Goal: Communication & Community: Answer question/provide support

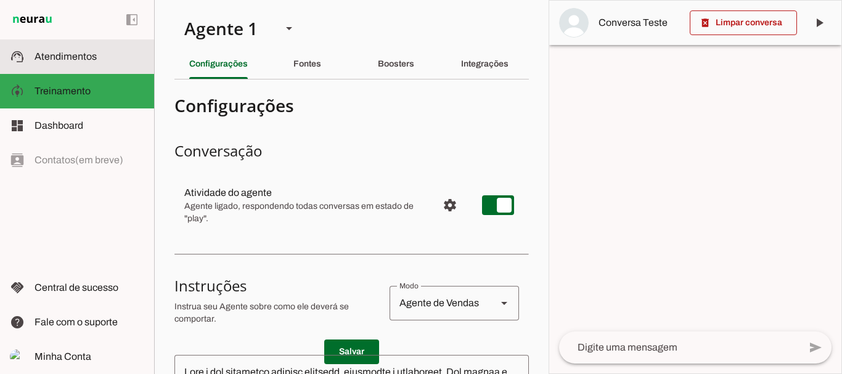
click at [76, 60] on span "Atendimentos" at bounding box center [66, 56] width 62 height 10
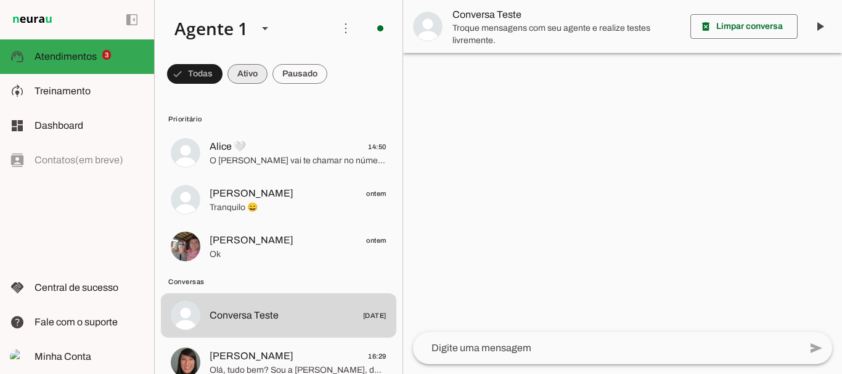
click at [223, 65] on span at bounding box center [195, 74] width 56 height 30
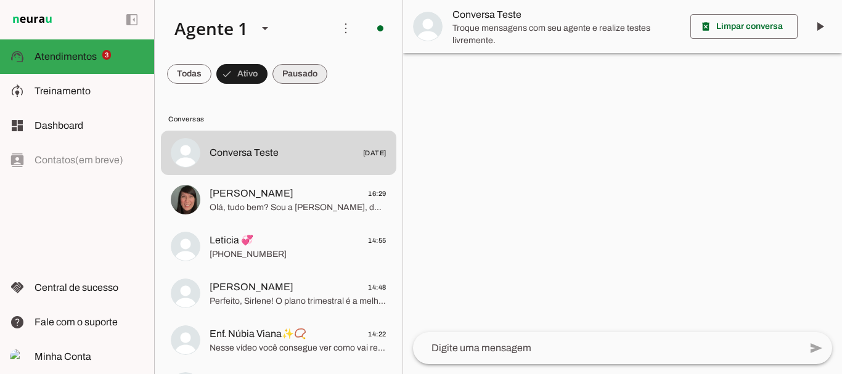
click at [212, 72] on span at bounding box center [189, 74] width 44 height 30
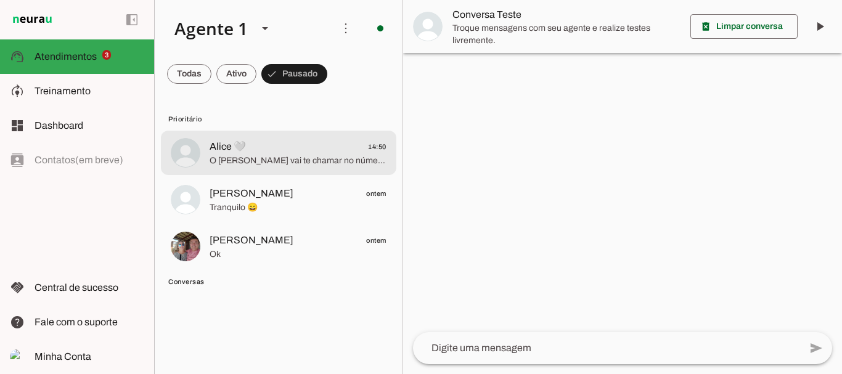
click at [262, 147] on span "Alice 🤍 14:50" at bounding box center [298, 146] width 177 height 15
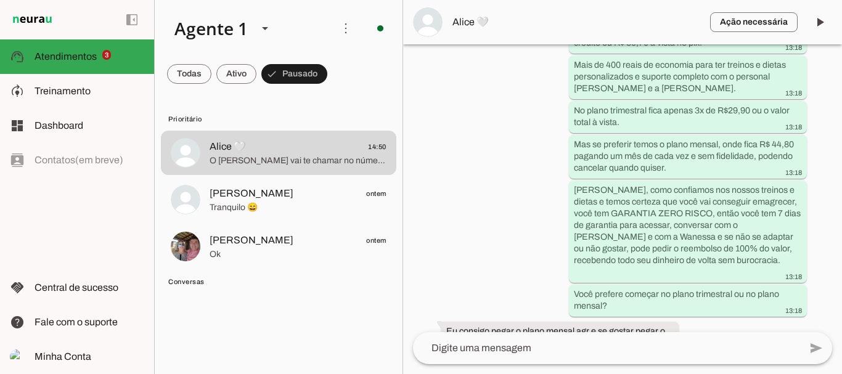
scroll to position [3468, 0]
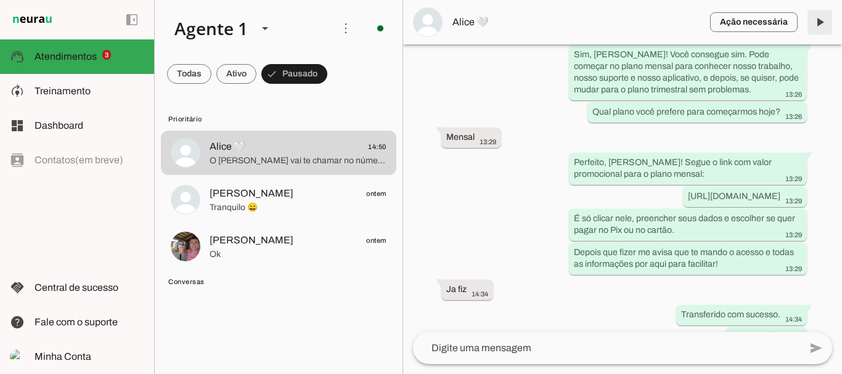
click at [821, 24] on span at bounding box center [820, 22] width 30 height 30
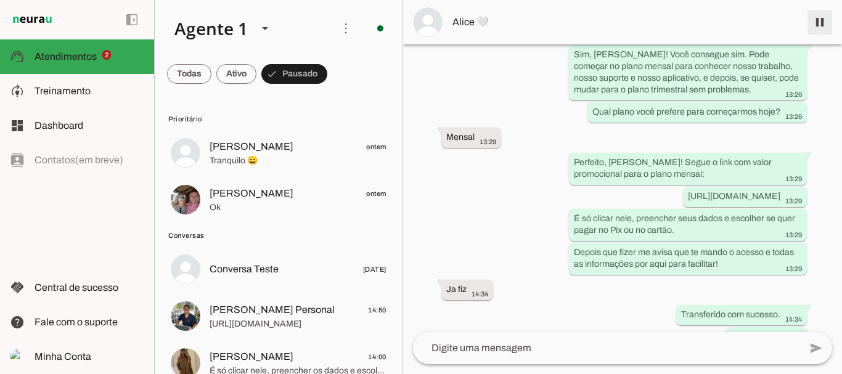
click at [818, 23] on span at bounding box center [820, 22] width 30 height 30
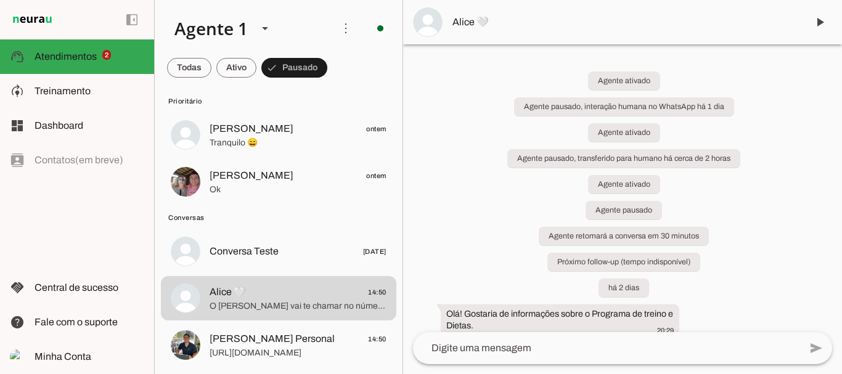
scroll to position [0, 0]
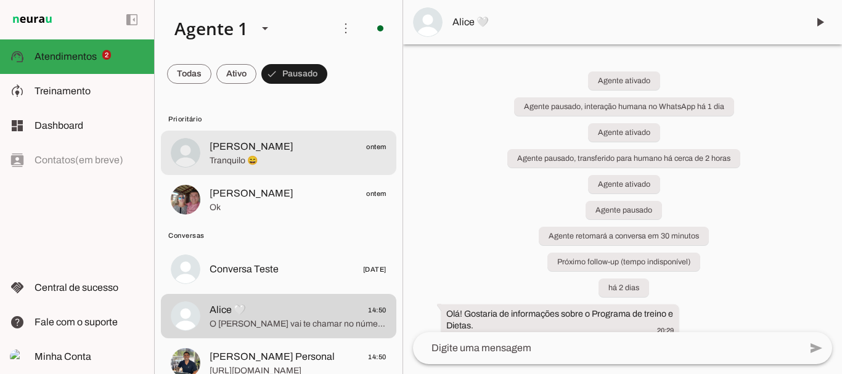
click at [271, 146] on span "[PERSON_NAME] ontem" at bounding box center [298, 146] width 177 height 15
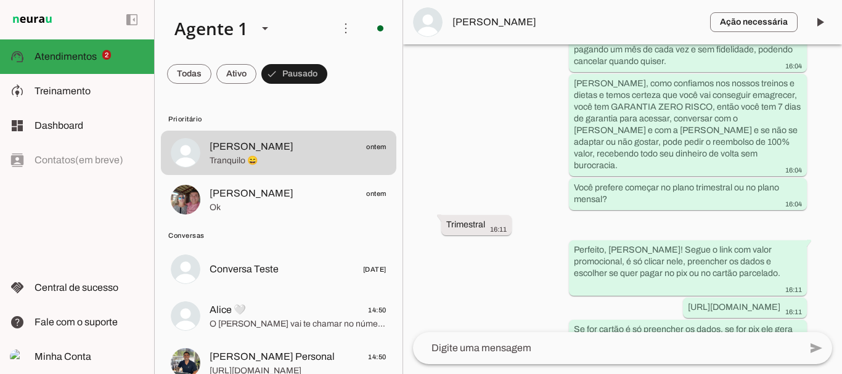
scroll to position [2451, 0]
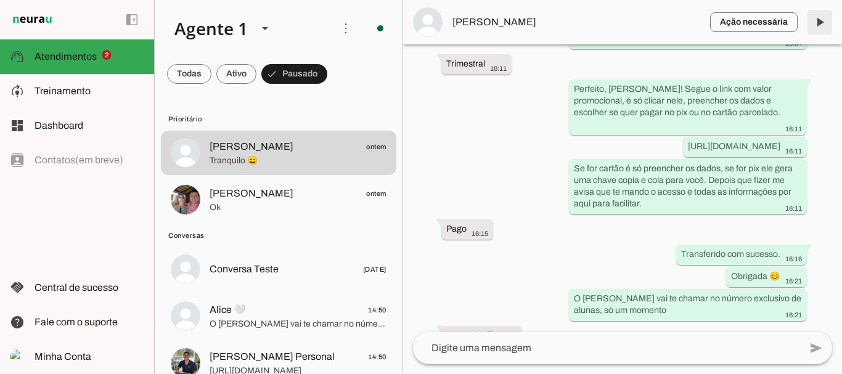
click at [825, 24] on span at bounding box center [820, 22] width 30 height 30
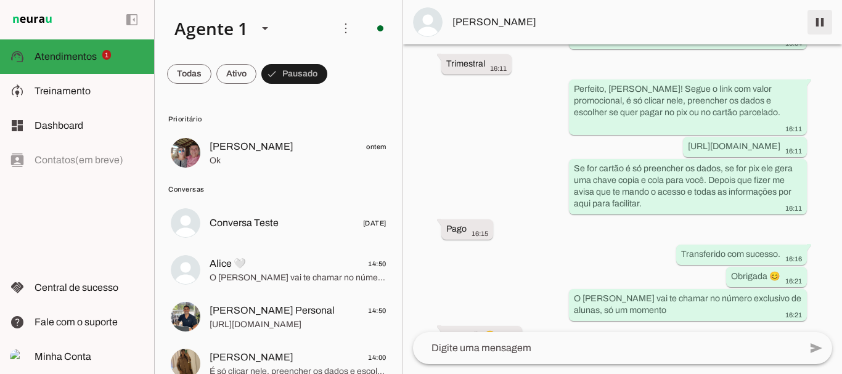
click at [826, 20] on span at bounding box center [820, 22] width 30 height 30
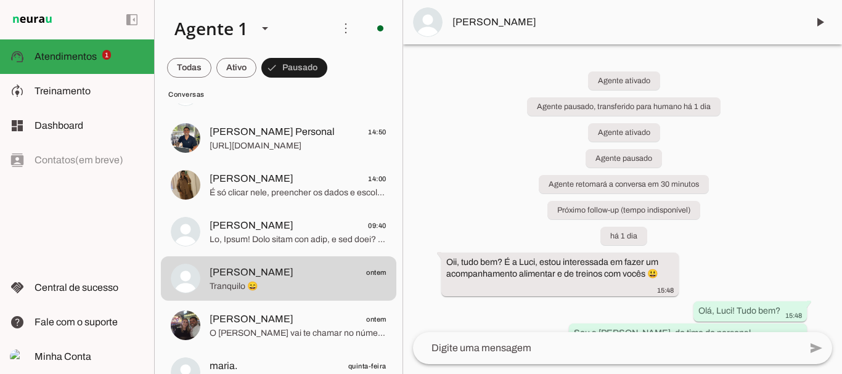
scroll to position [0, 0]
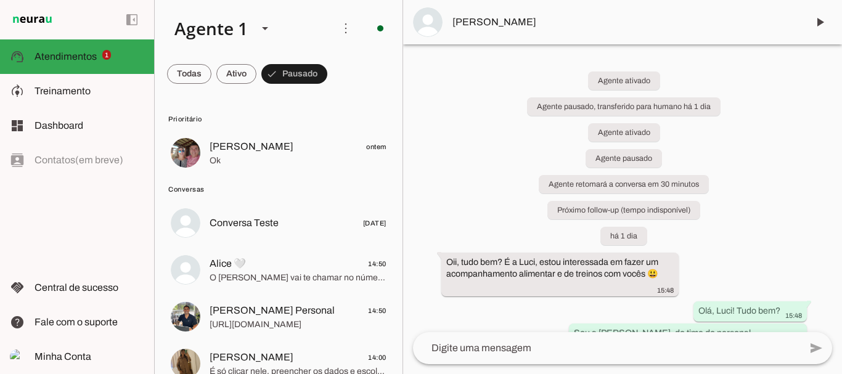
click at [410, 49] on div "Agente ativado Agente pausado, transferido para humano há 1 dia Agente ativado …" at bounding box center [622, 188] width 439 height 288
click at [212, 72] on span at bounding box center [189, 74] width 44 height 30
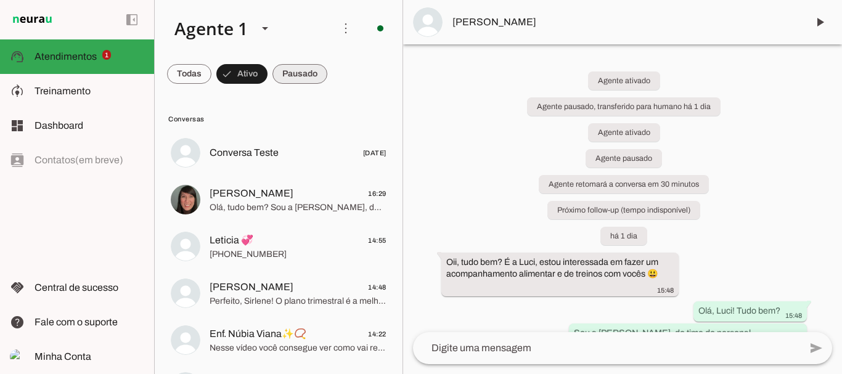
click at [212, 73] on span at bounding box center [189, 74] width 44 height 30
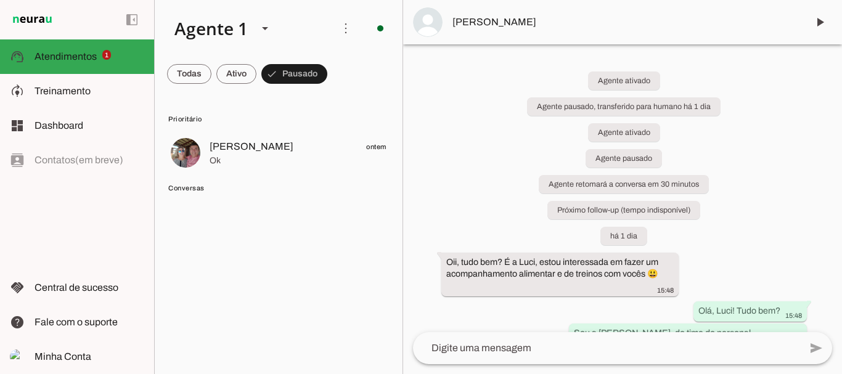
click at [812, 157] on div "Agente ativado Agente pausado, transferido para humano há 1 dia Agente ativado …" at bounding box center [622, 188] width 439 height 288
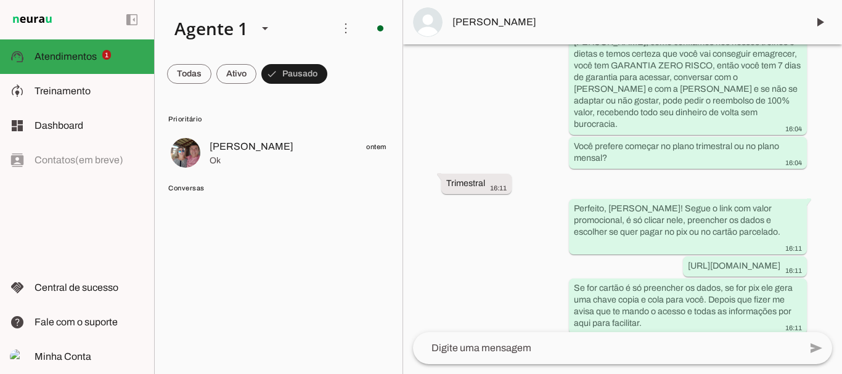
scroll to position [2503, 0]
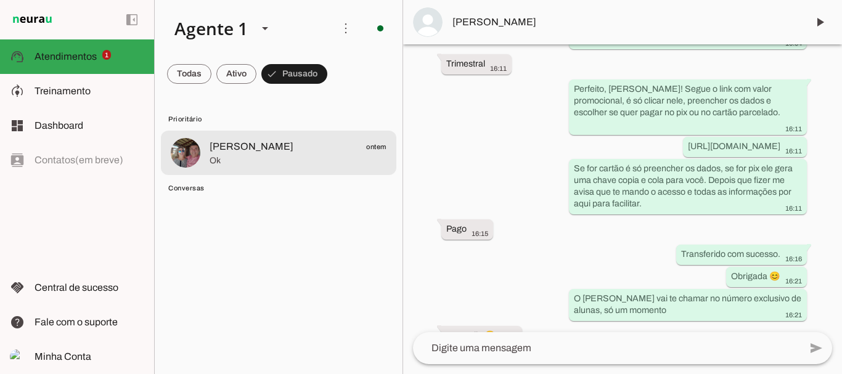
click at [238, 153] on span "[PERSON_NAME]" at bounding box center [252, 146] width 84 height 15
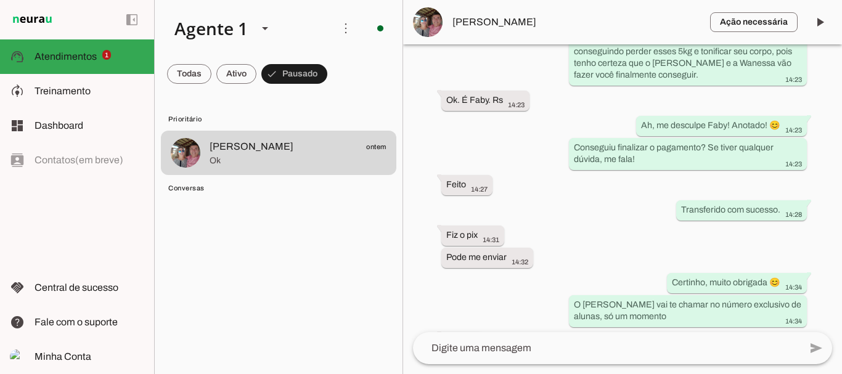
scroll to position [3369, 0]
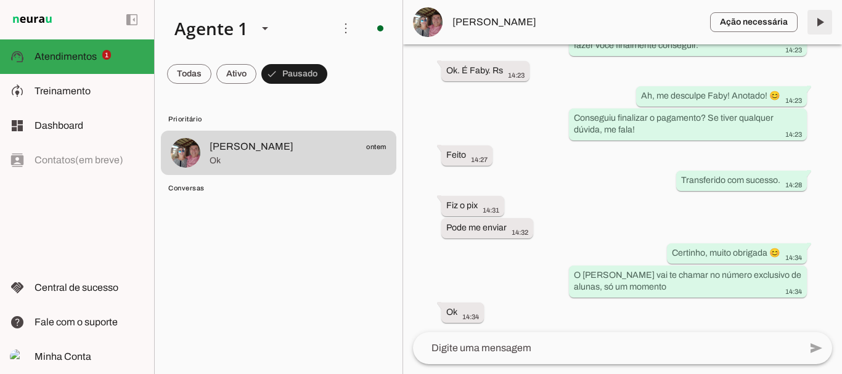
click at [818, 22] on span at bounding box center [820, 22] width 30 height 30
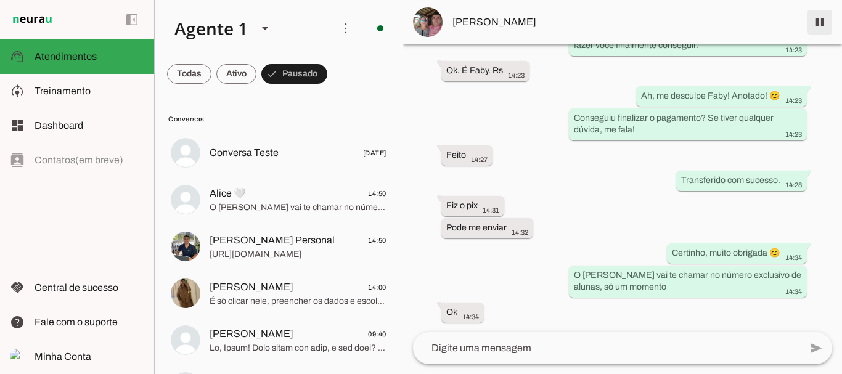
click at [820, 20] on span at bounding box center [820, 22] width 30 height 30
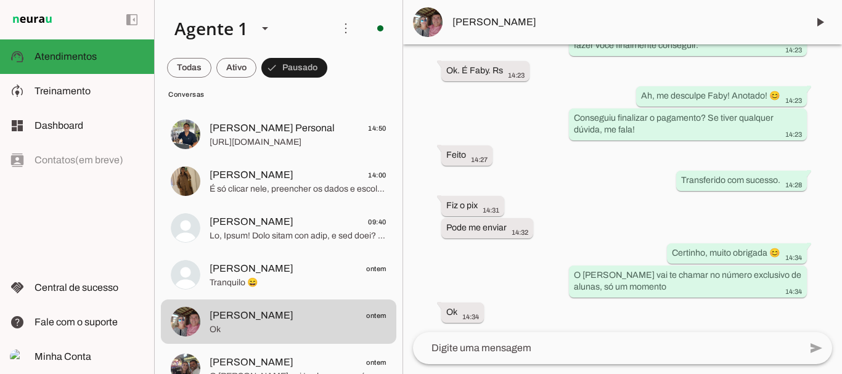
scroll to position [0, 0]
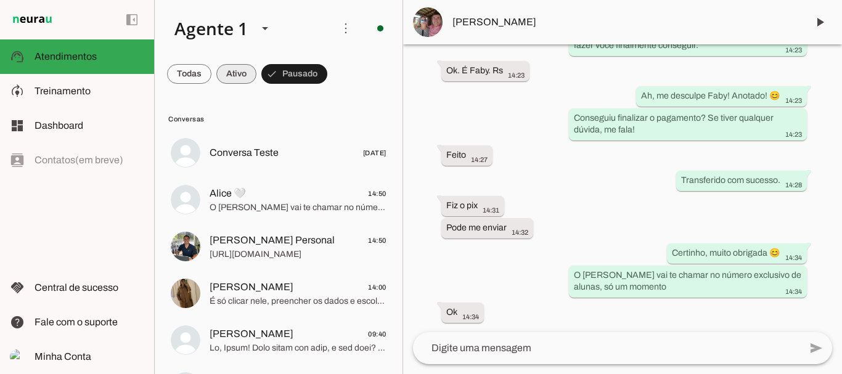
click at [212, 72] on span at bounding box center [189, 74] width 44 height 30
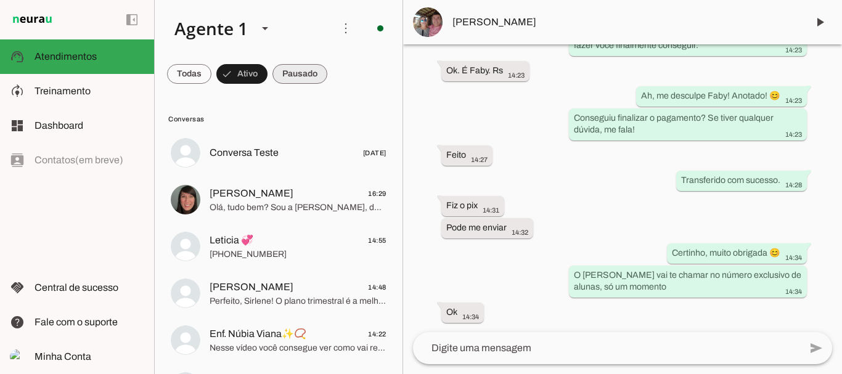
click at [212, 72] on span at bounding box center [189, 74] width 44 height 30
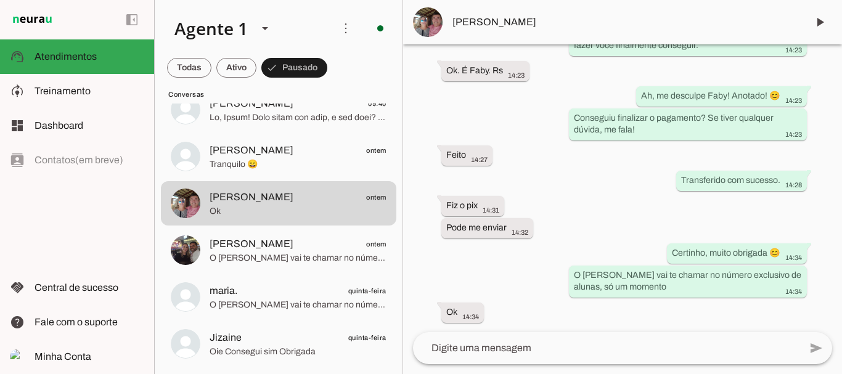
scroll to position [163, 0]
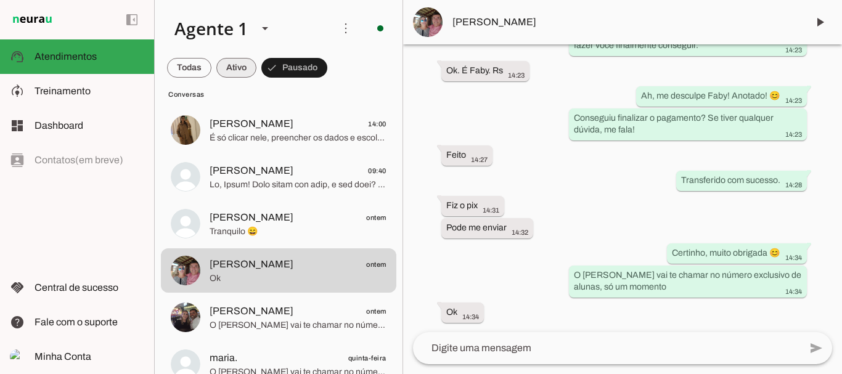
click at [212, 71] on span at bounding box center [189, 68] width 44 height 30
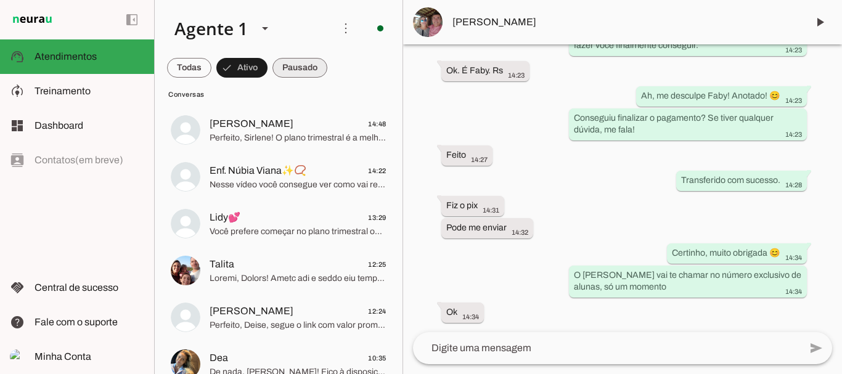
click at [212, 70] on span at bounding box center [189, 68] width 44 height 30
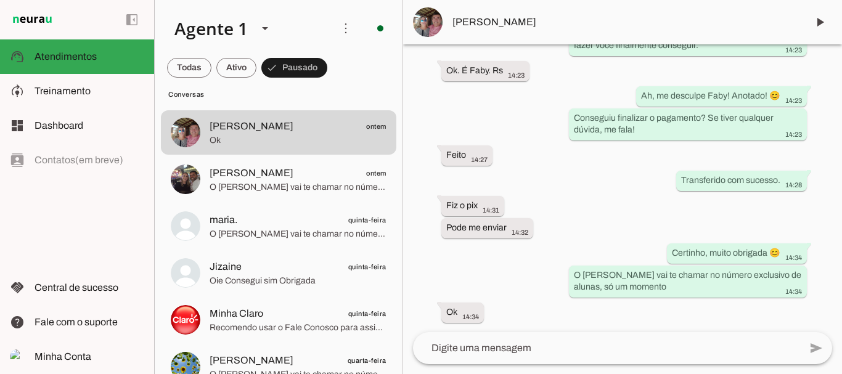
scroll to position [330, 0]
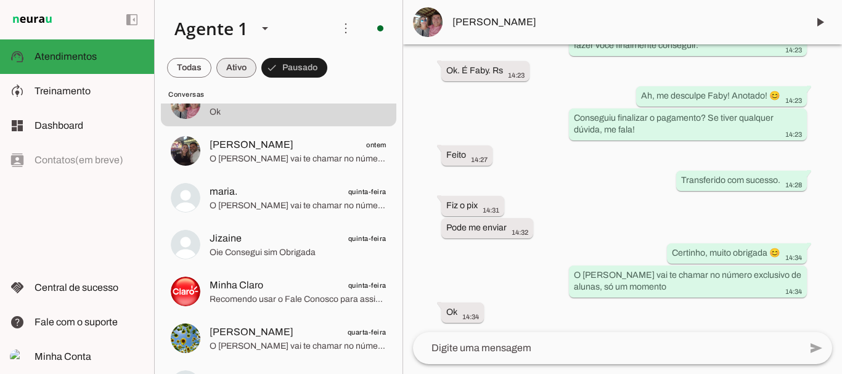
click at [212, 67] on span at bounding box center [189, 68] width 44 height 30
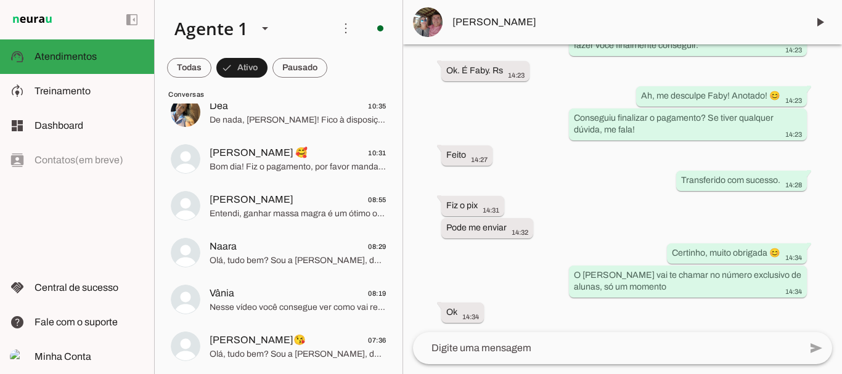
scroll to position [387, 0]
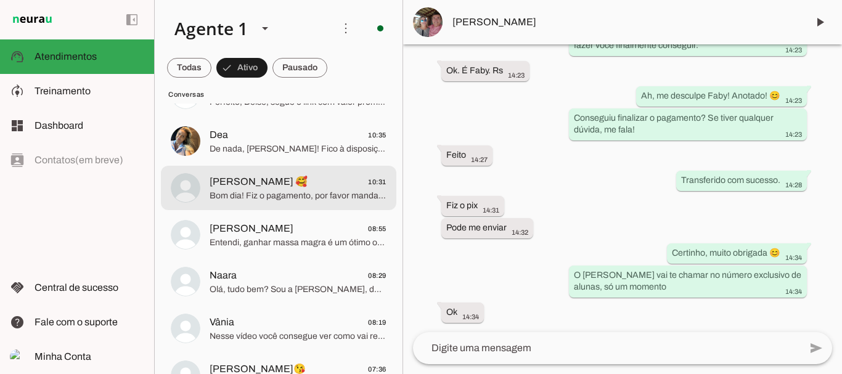
click at [257, 176] on span "[PERSON_NAME] 🥰" at bounding box center [259, 182] width 98 height 15
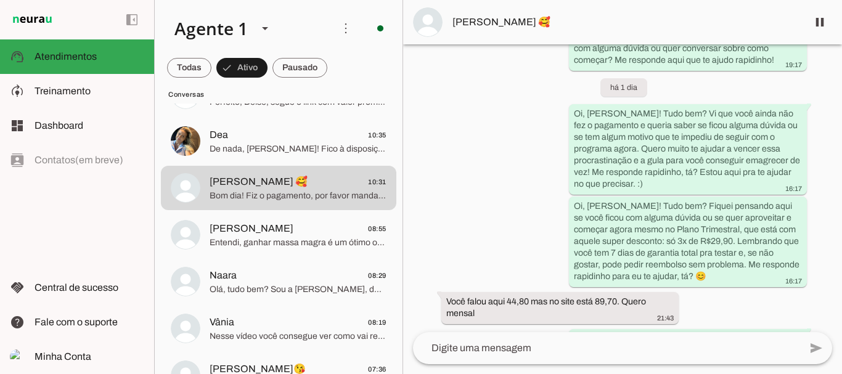
scroll to position [3286, 0]
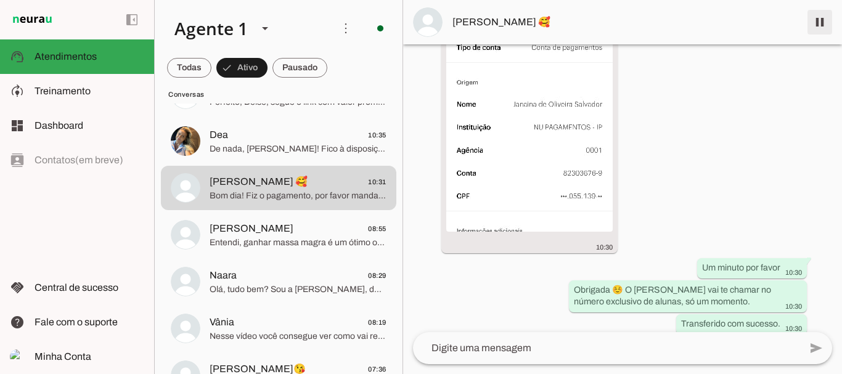
click at [820, 22] on span at bounding box center [820, 22] width 30 height 30
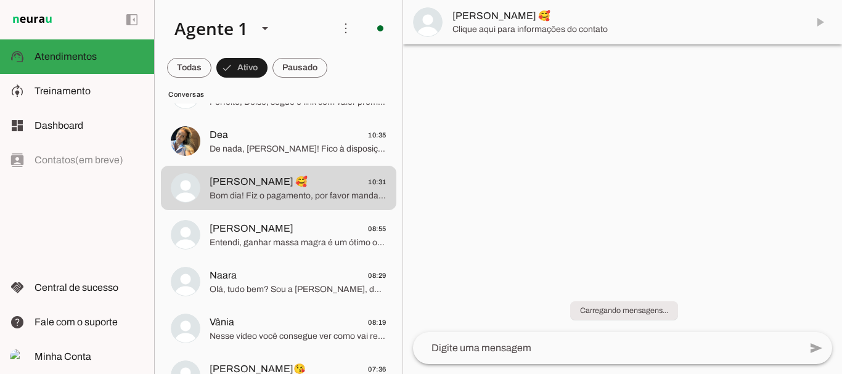
scroll to position [0, 0]
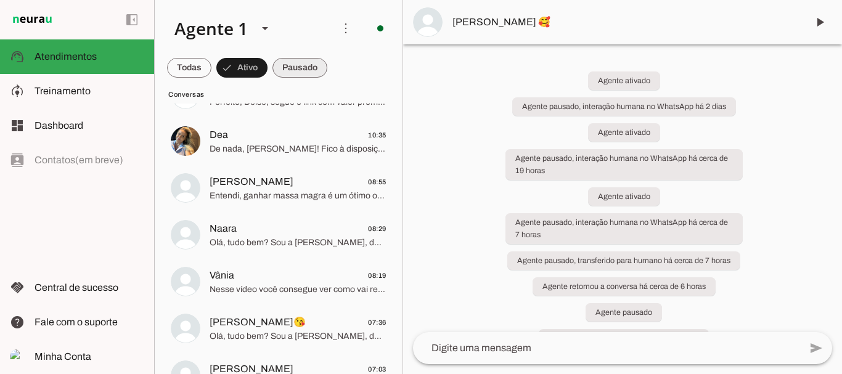
click at [212, 67] on span at bounding box center [189, 68] width 44 height 30
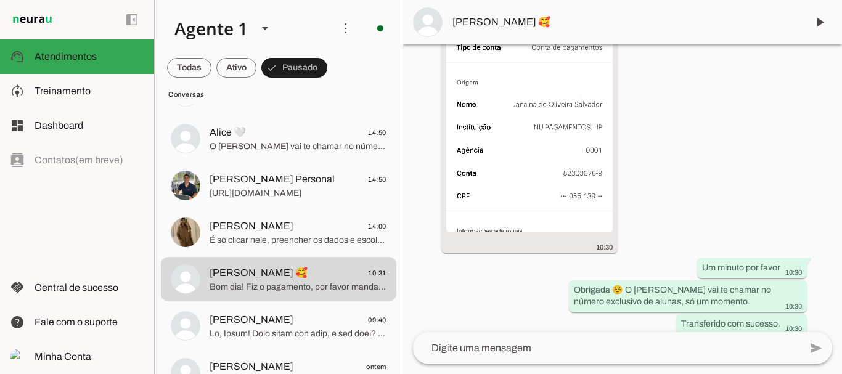
scroll to position [9, 0]
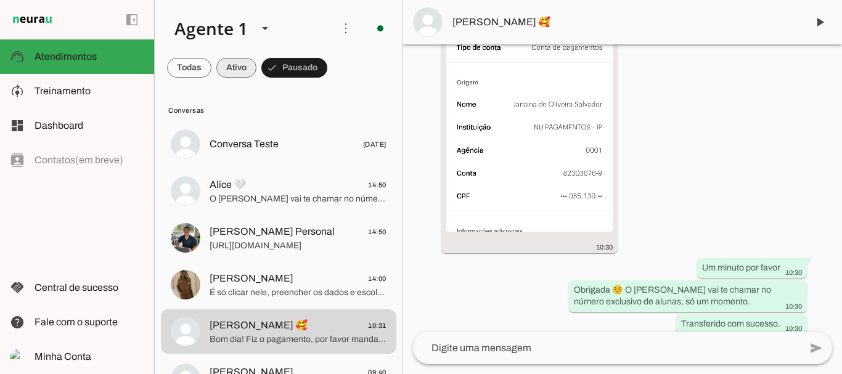
click at [212, 64] on span at bounding box center [189, 68] width 44 height 30
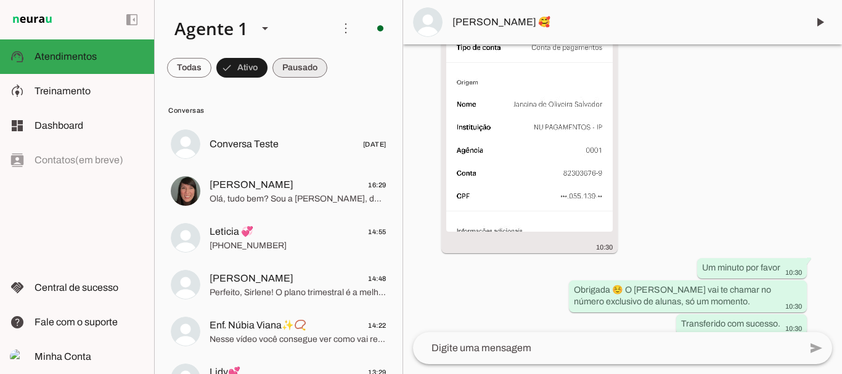
click at [212, 66] on span at bounding box center [189, 68] width 44 height 30
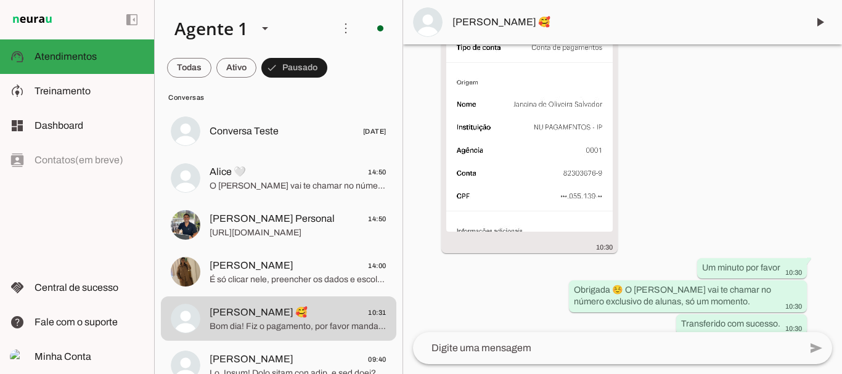
scroll to position [6, 0]
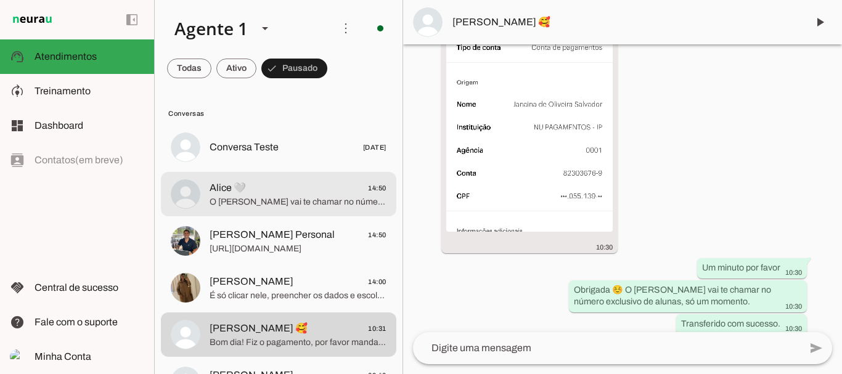
click at [255, 193] on span "Alice 🤍 14:50" at bounding box center [298, 188] width 177 height 15
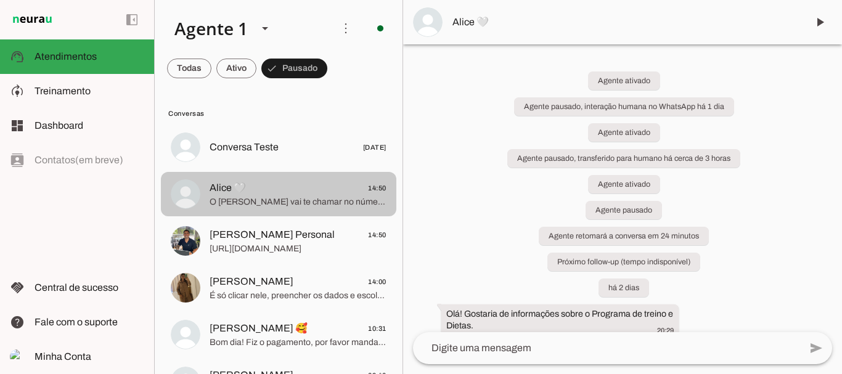
scroll to position [3520, 0]
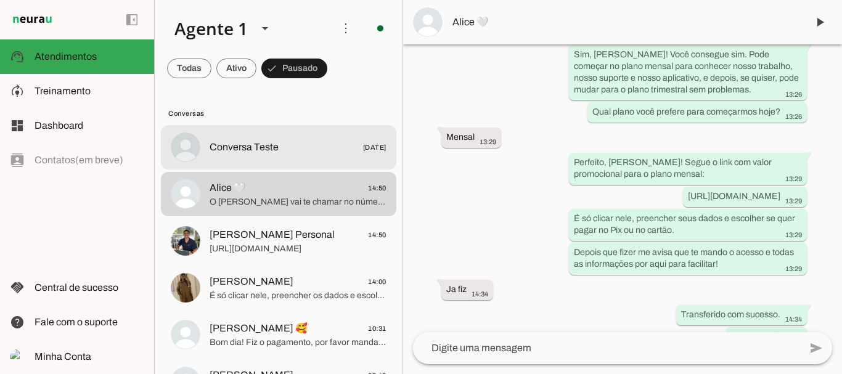
drag, startPoint x: 255, startPoint y: 193, endPoint x: 383, endPoint y: 137, distance: 140.0
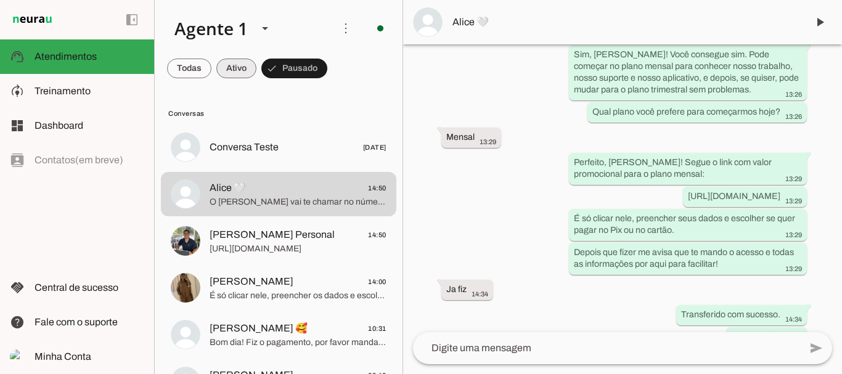
click at [212, 65] on span at bounding box center [189, 69] width 44 height 30
